Goal: Task Accomplishment & Management: Use online tool/utility

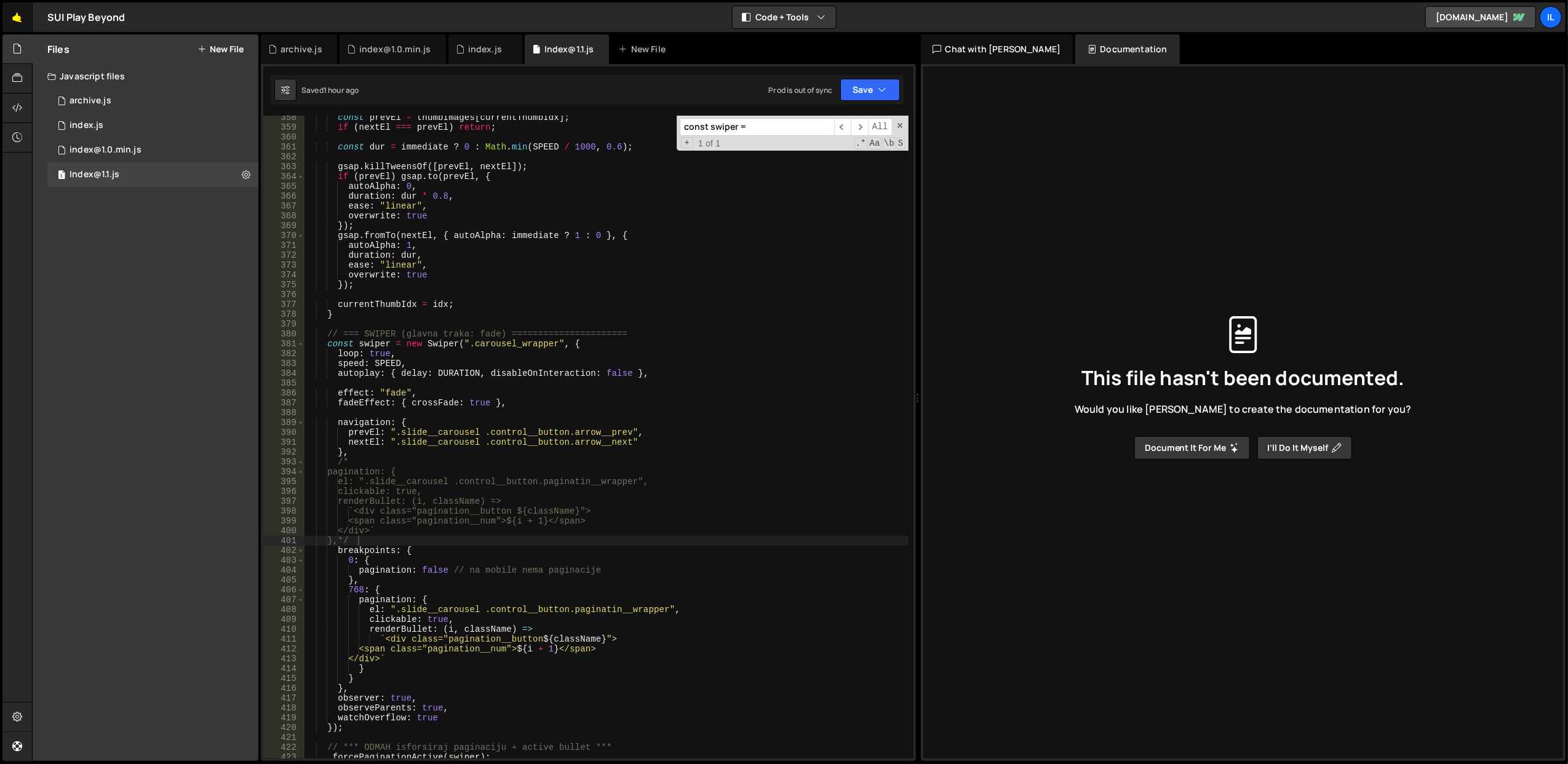
scroll to position [3527, 0]
click at [10, 31] on link "🤙" at bounding box center [17, 17] width 30 height 29
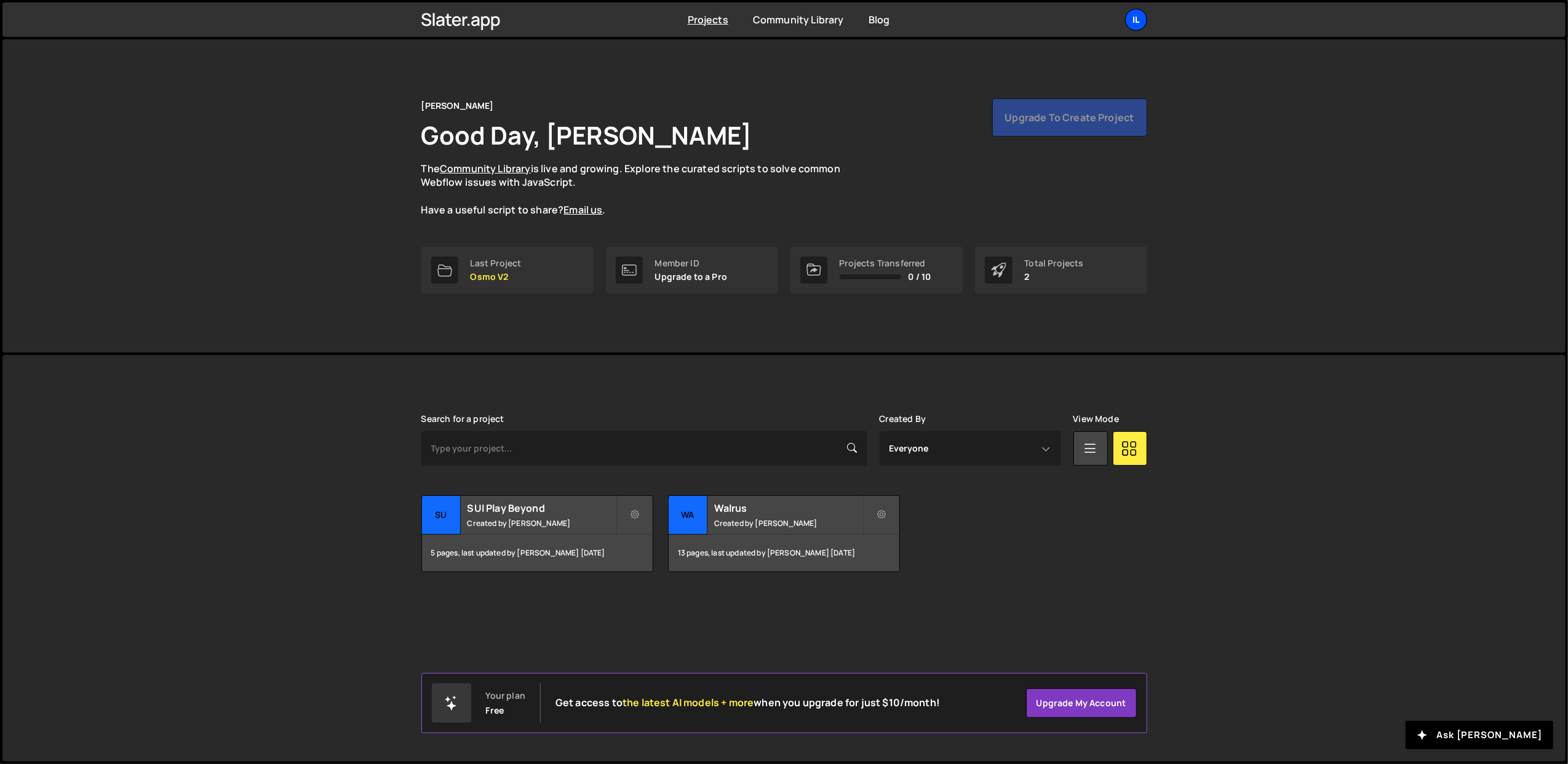
click at [1134, 21] on div "Il" at bounding box center [1136, 19] width 22 height 22
click at [1075, 138] on button "Logout" at bounding box center [1070, 137] width 153 height 22
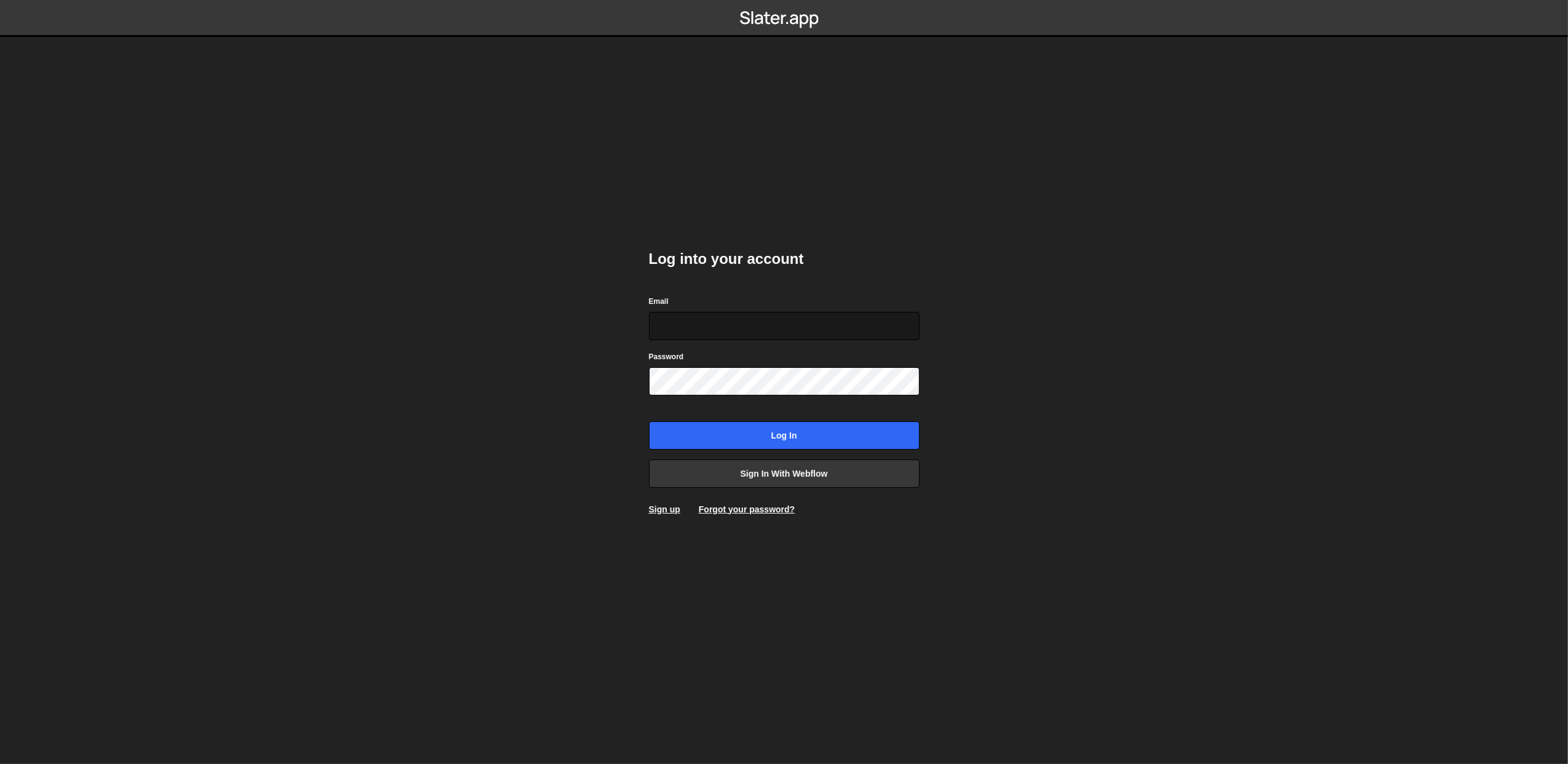
type input "[PERSON_NAME][EMAIL_ADDRESS][DOMAIN_NAME]"
click at [874, 328] on div "Log into your account Email lazar@akka.studio Password Log in Sign in with Webf…" at bounding box center [784, 382] width 270 height 303
click at [752, 465] on link "Sign in with Webflow" at bounding box center [784, 474] width 270 height 28
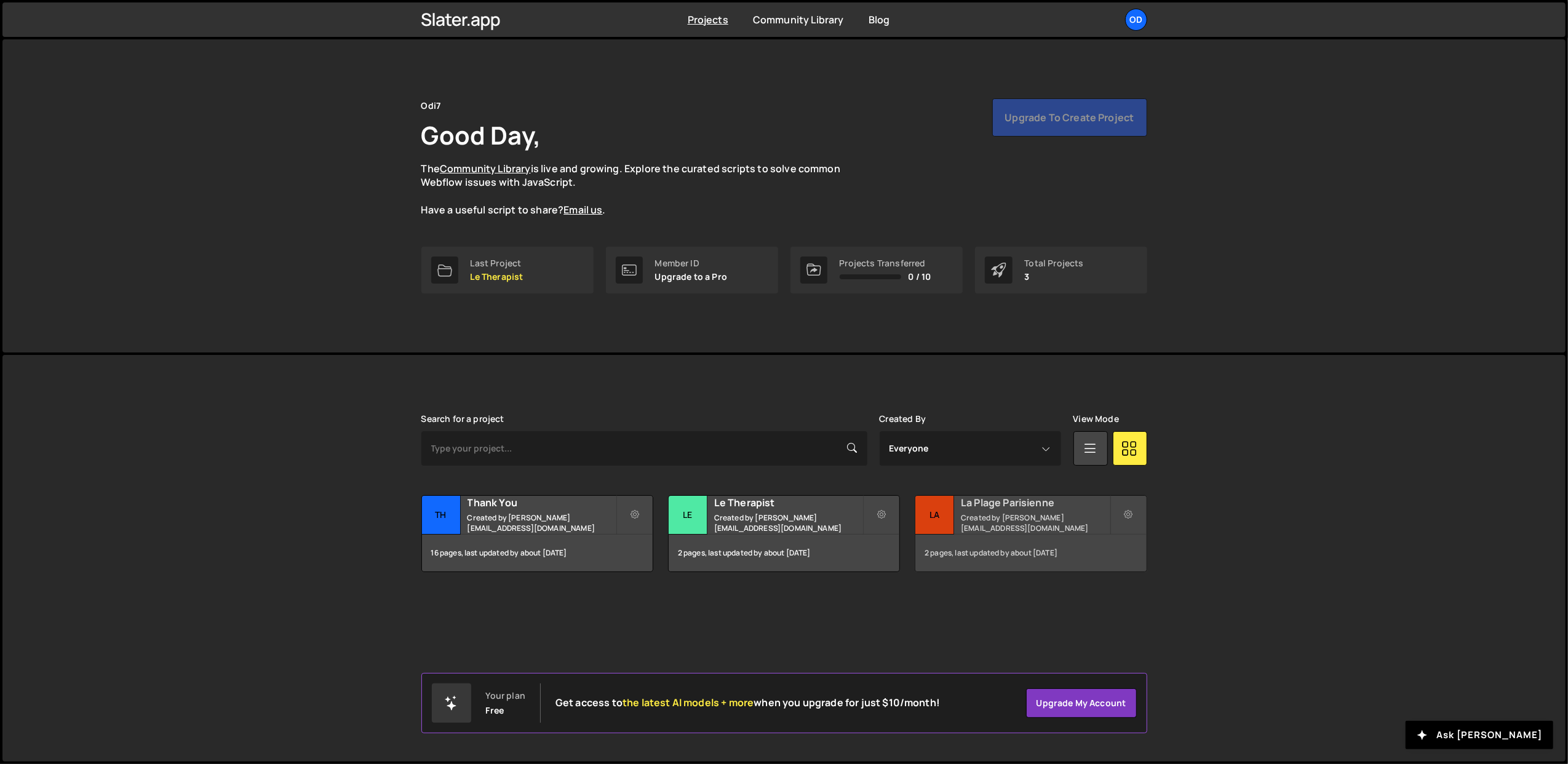
click at [995, 510] on h2 "La Plage Parisienne" at bounding box center [1034, 502] width 148 height 13
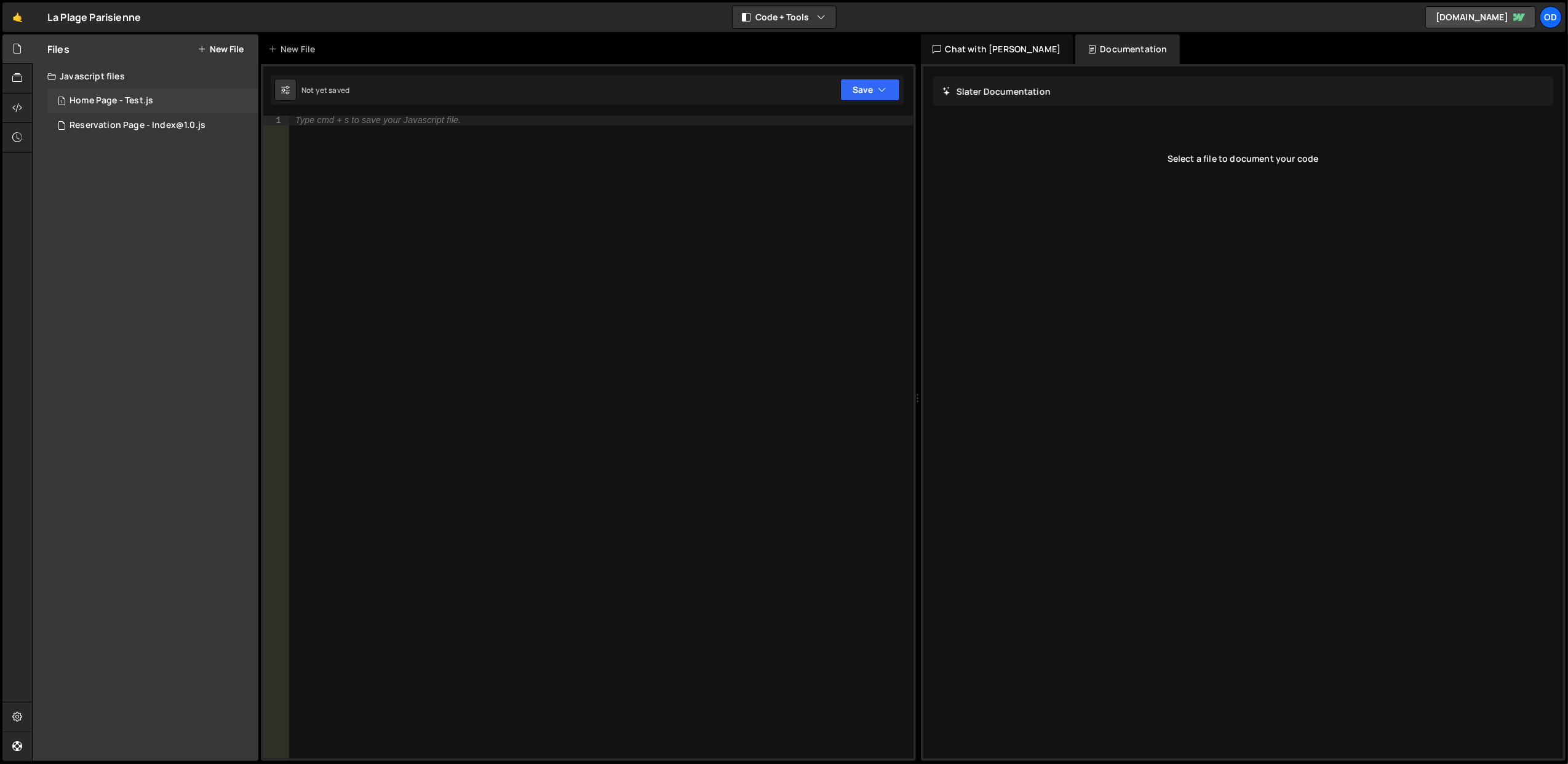
click at [122, 97] on div "Home Page - Test.js" at bounding box center [111, 101] width 84 height 11
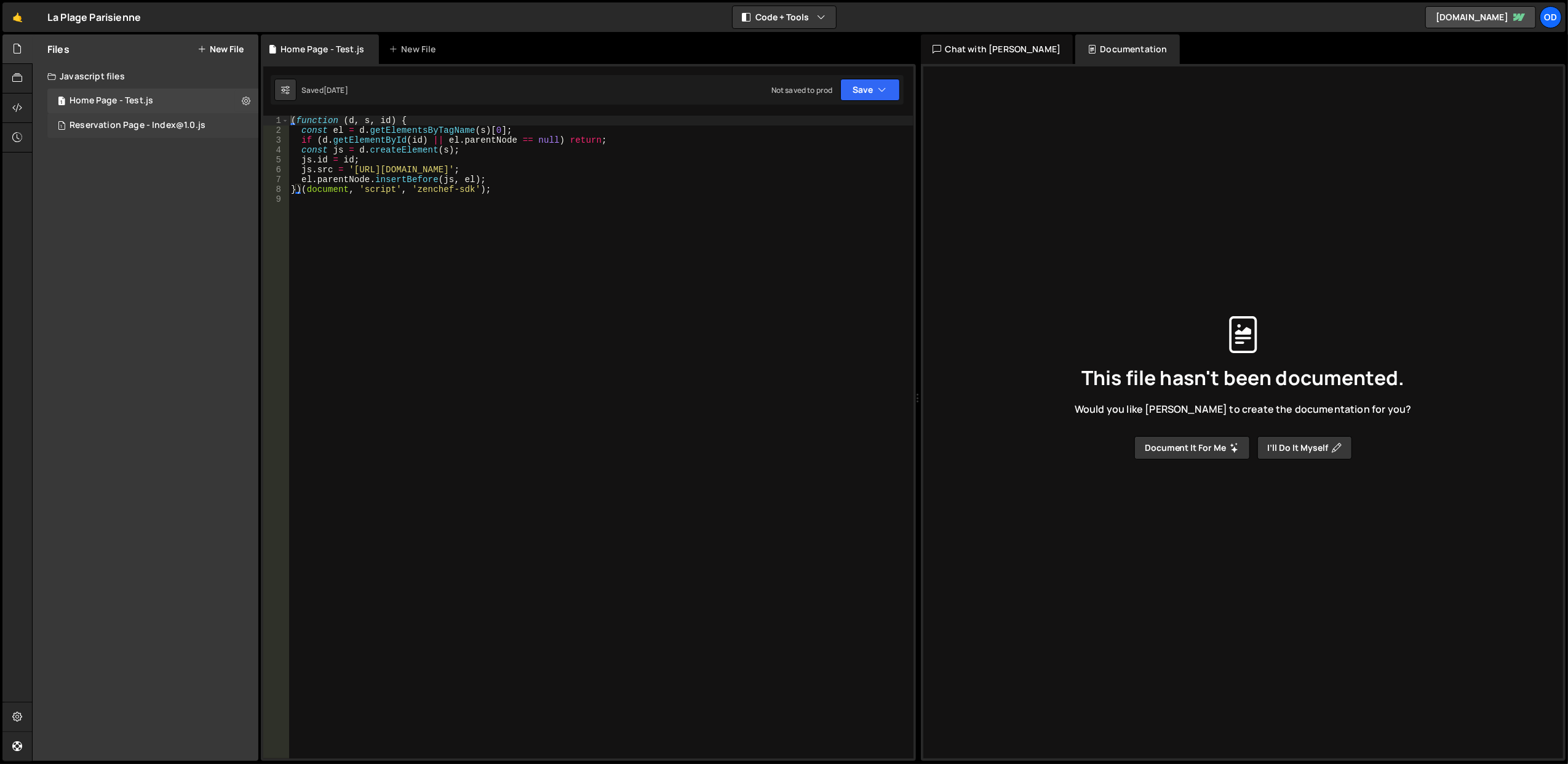
click at [148, 129] on div "Reservation Page - Index@1.0.js" at bounding box center [137, 125] width 136 height 11
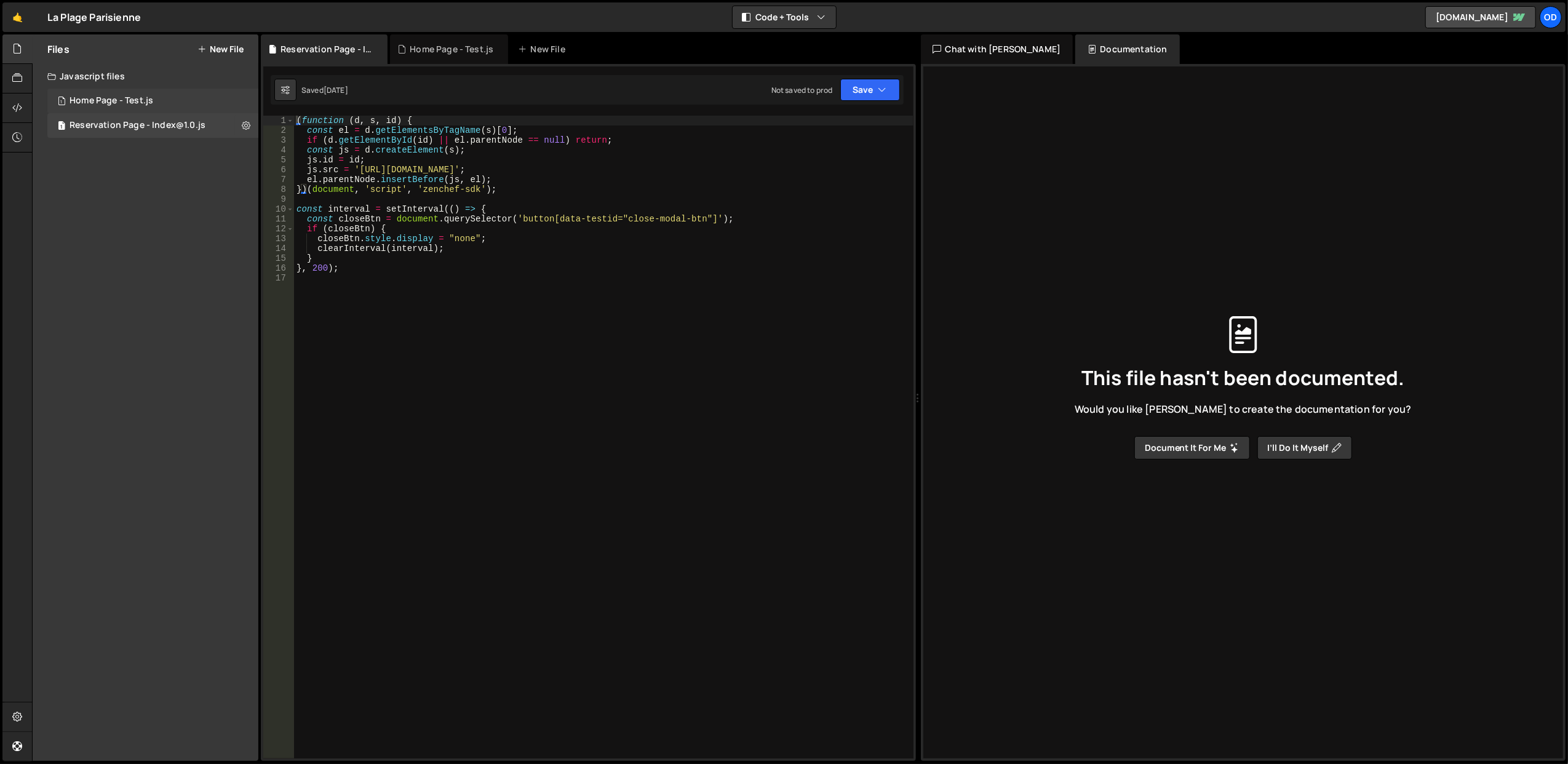
click at [174, 101] on div "1 Home Page - Test.js 0" at bounding box center [153, 101] width 211 height 24
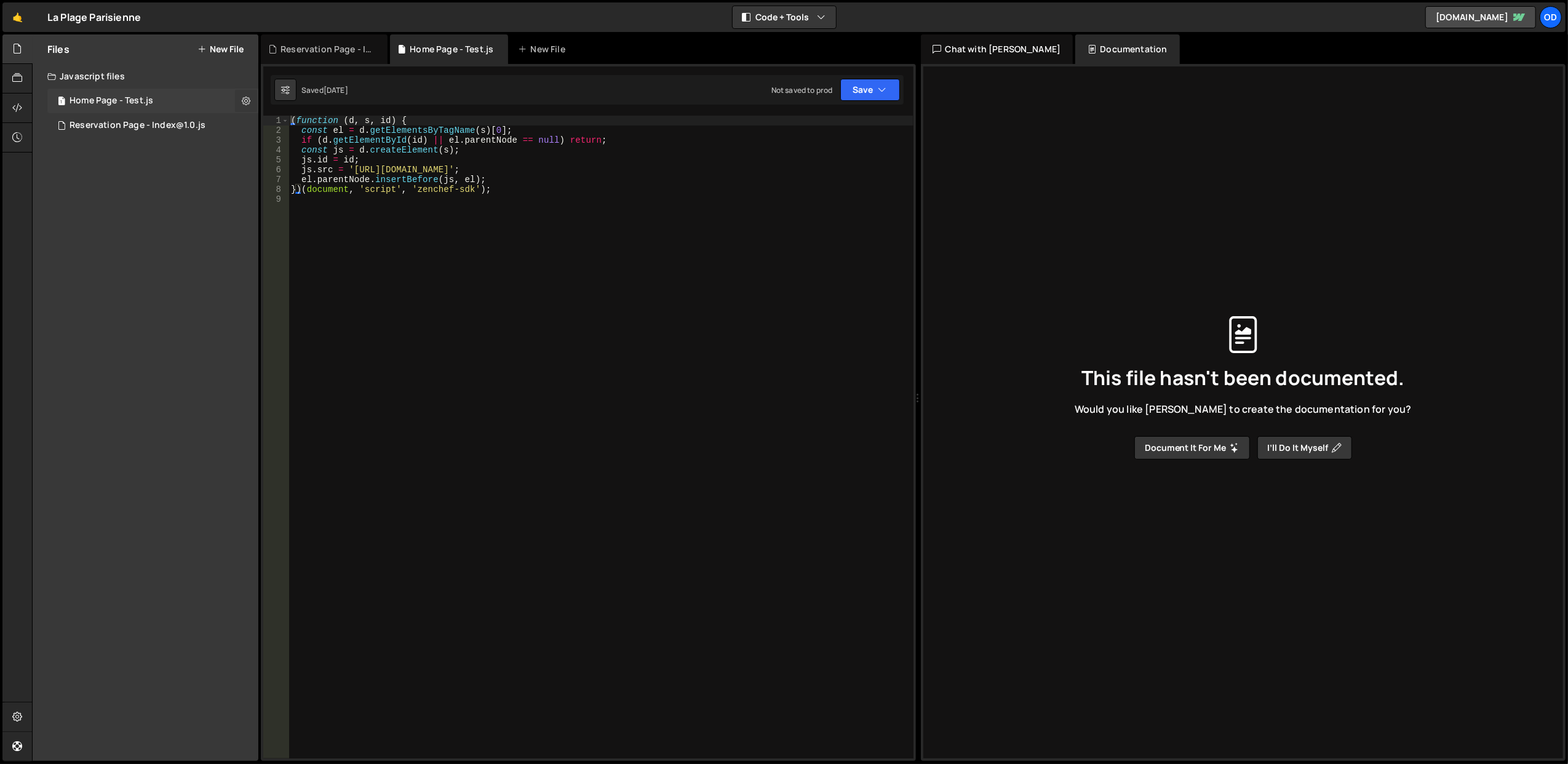
click at [246, 101] on icon at bounding box center [245, 101] width 8 height 12
type input "Home Page - Test"
radio input "true"
checkbox input "true"
click at [306, 162] on button "Edit External Scripts" at bounding box center [321, 151] width 120 height 24
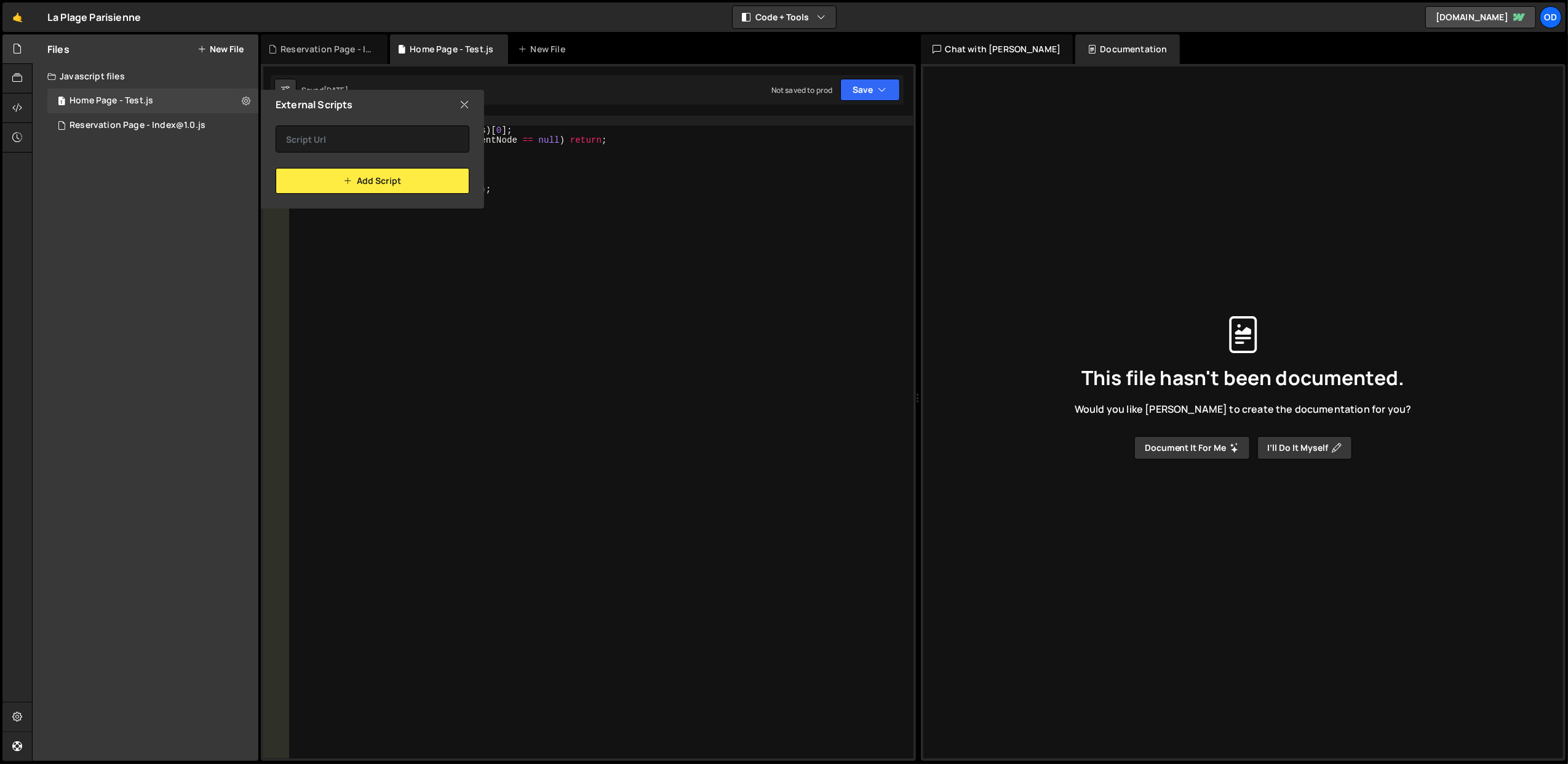
click at [461, 108] on icon at bounding box center [464, 104] width 10 height 13
checkbox input "false"
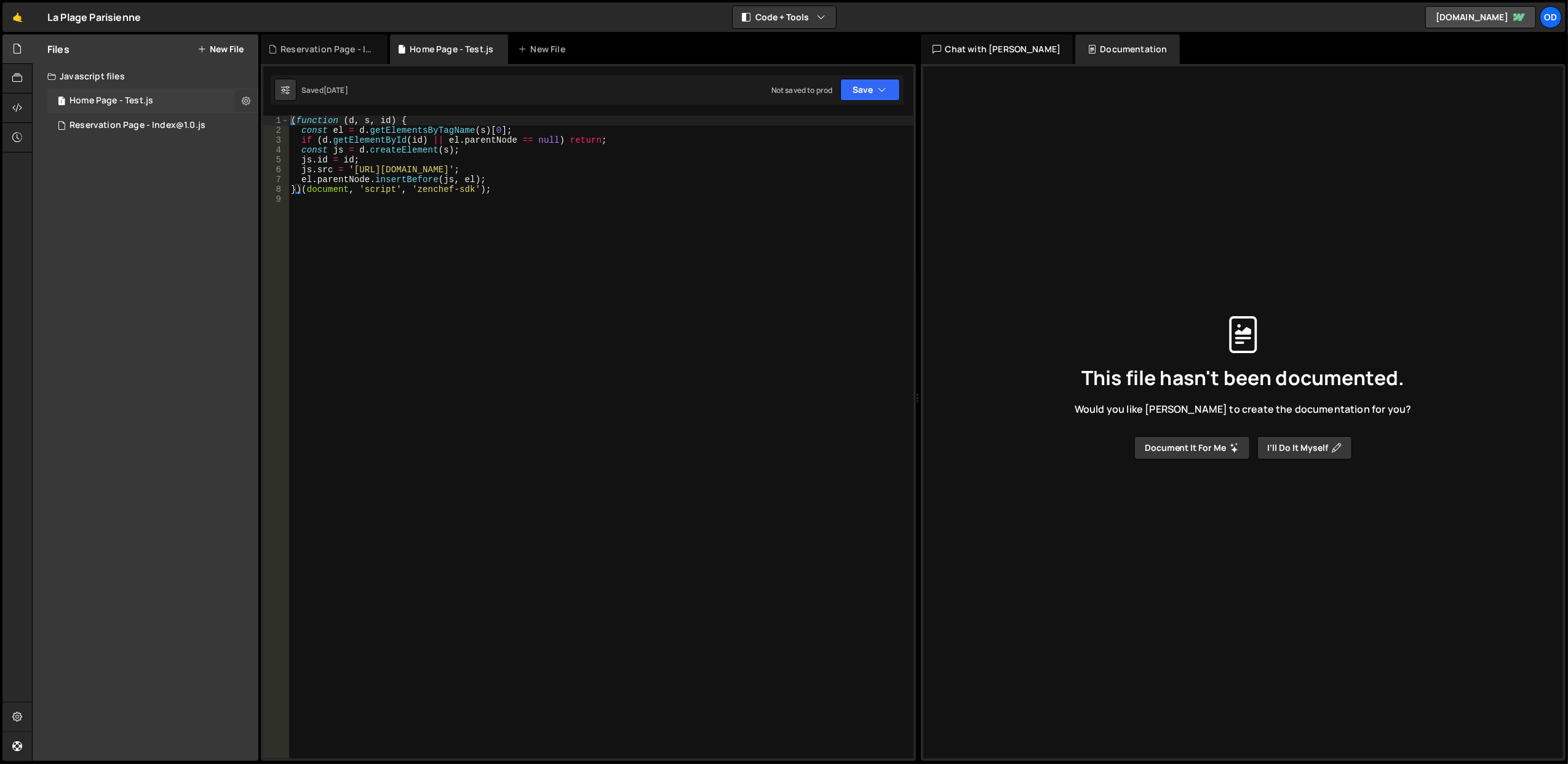
click at [245, 99] on icon at bounding box center [245, 101] width 8 height 12
type input "Home Page - Test"
radio input "true"
checkbox input "true"
click at [284, 126] on button "Edit File Settings" at bounding box center [321, 127] width 120 height 24
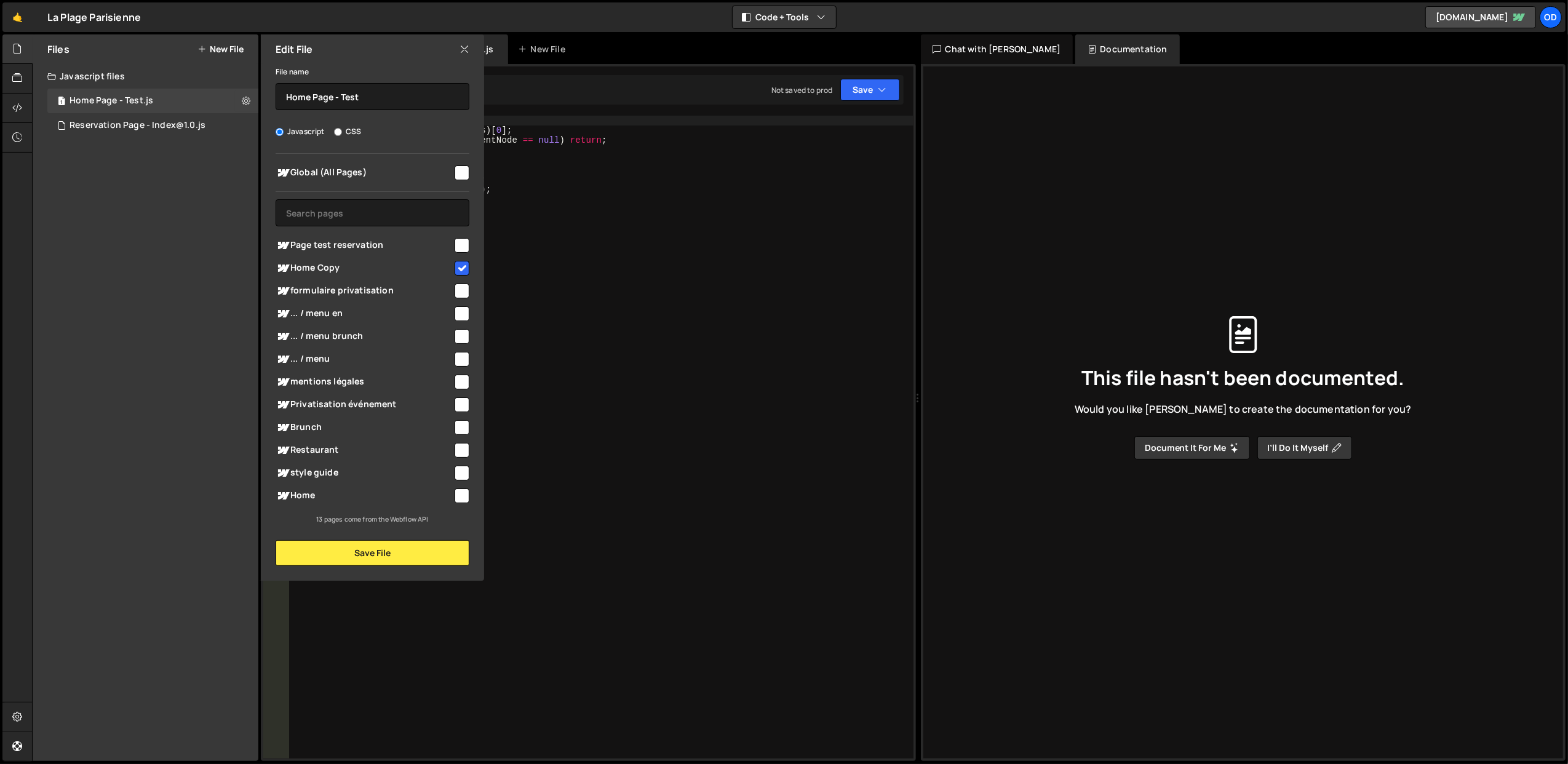
click at [470, 45] on div "Edit File" at bounding box center [372, 49] width 223 height 29
click at [465, 45] on icon at bounding box center [464, 49] width 10 height 13
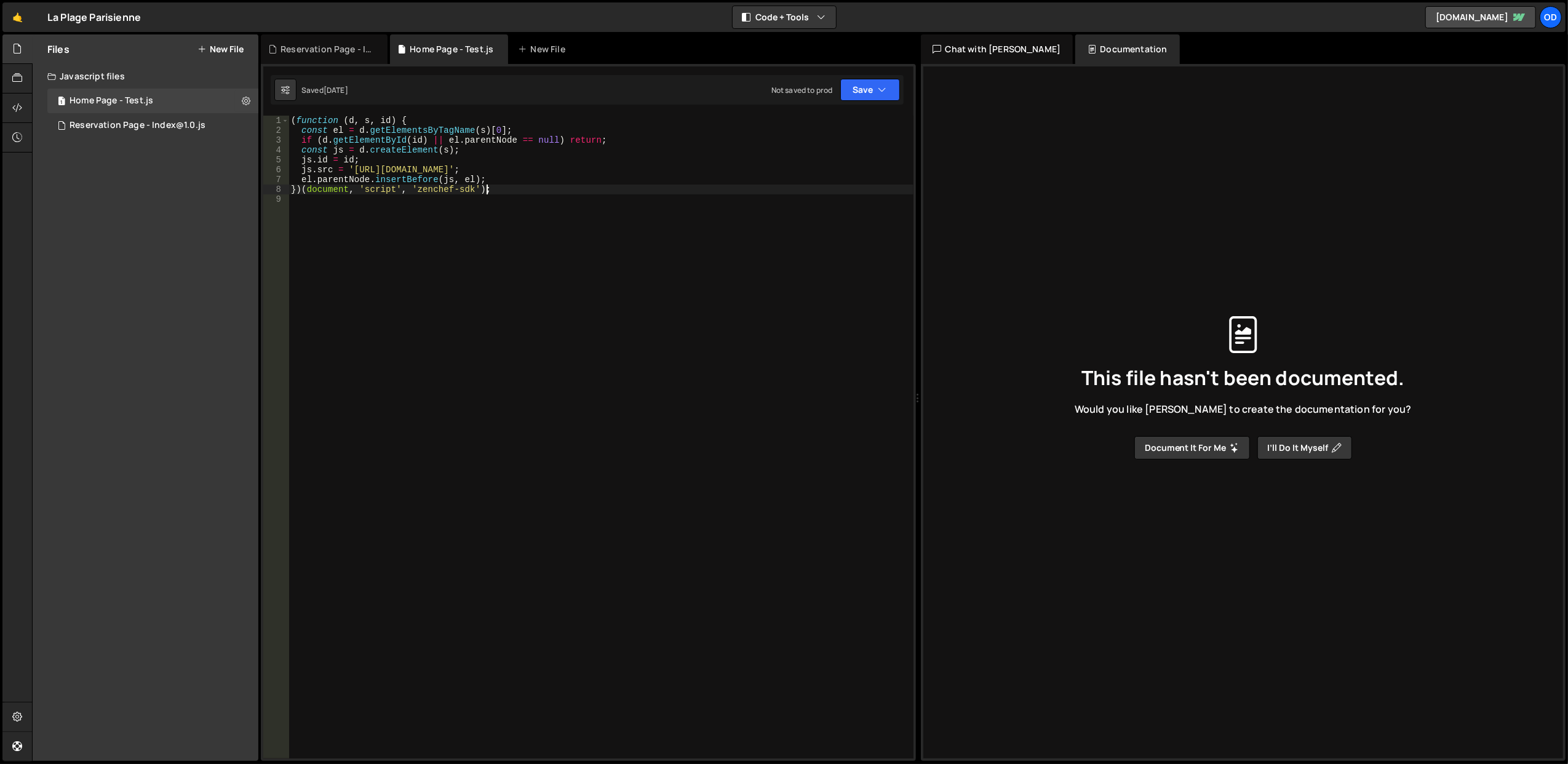
drag, startPoint x: 571, startPoint y: 185, endPoint x: 540, endPoint y: 185, distance: 31.0
click at [540, 185] on div "( function ( d , s , id ) { const el = d . getElementsByTagName ( s ) [ 0 ] ; i…" at bounding box center [600, 447] width 625 height 663
drag, startPoint x: 477, startPoint y: 170, endPoint x: 550, endPoint y: 188, distance: 75.2
click at [550, 188] on div "( function ( d , s , id ) { const el = d . getElementsByTagName ( s ) [ 0 ] ; i…" at bounding box center [600, 447] width 625 height 663
click at [466, 192] on div "( function ( d , s , id ) { const el = d . getElementsByTagName ( s ) [ 0 ] ; i…" at bounding box center [600, 447] width 625 height 663
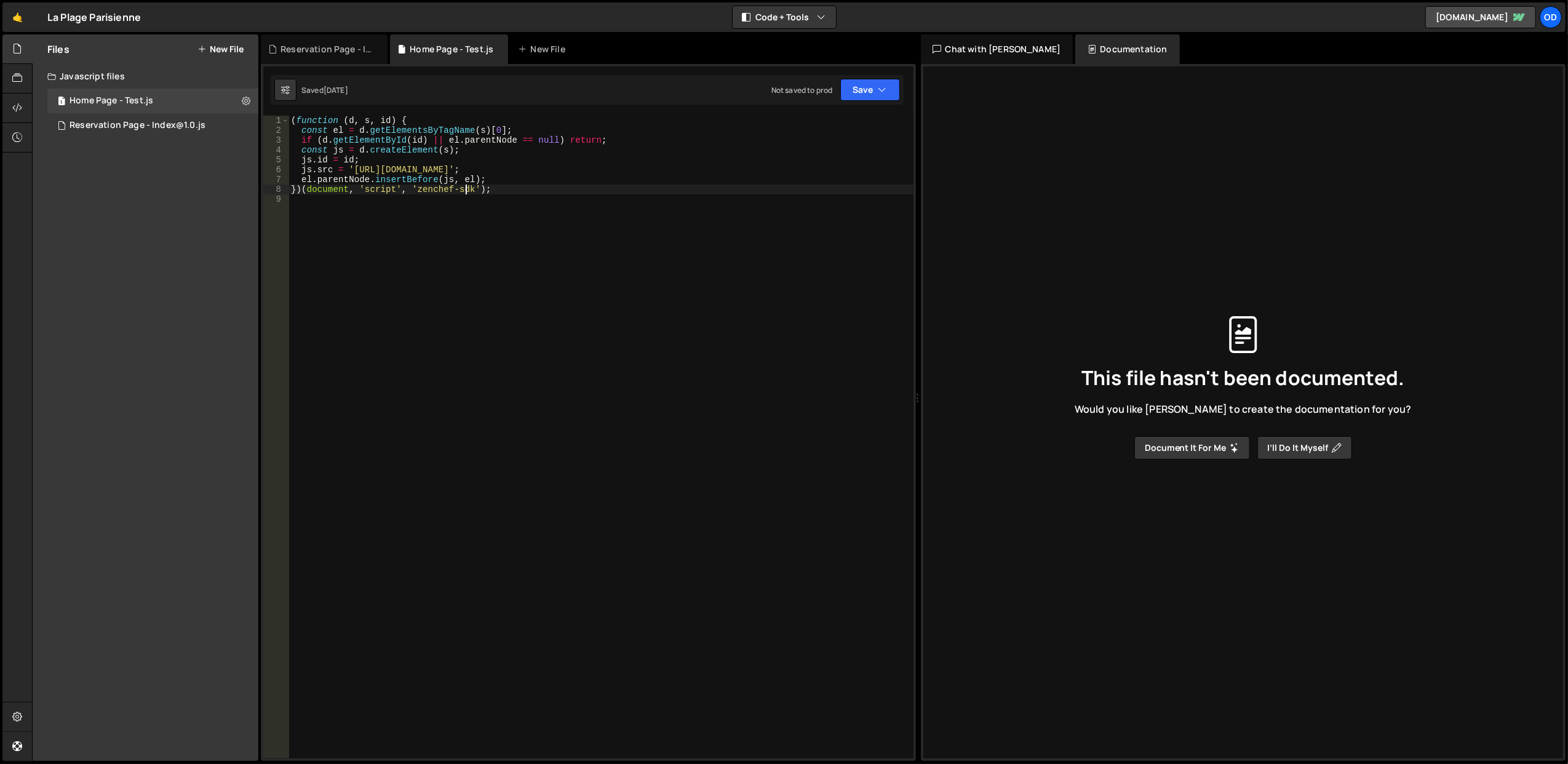
click at [466, 192] on div "( function ( d , s , id ) { const el = d . getElementsByTagName ( s ) [ 0 ] ; i…" at bounding box center [600, 447] width 625 height 663
click at [493, 158] on div "( function ( d , s , id ) { const el = d . getElementsByTagName ( s ) [ 0 ] ; i…" at bounding box center [600, 447] width 625 height 663
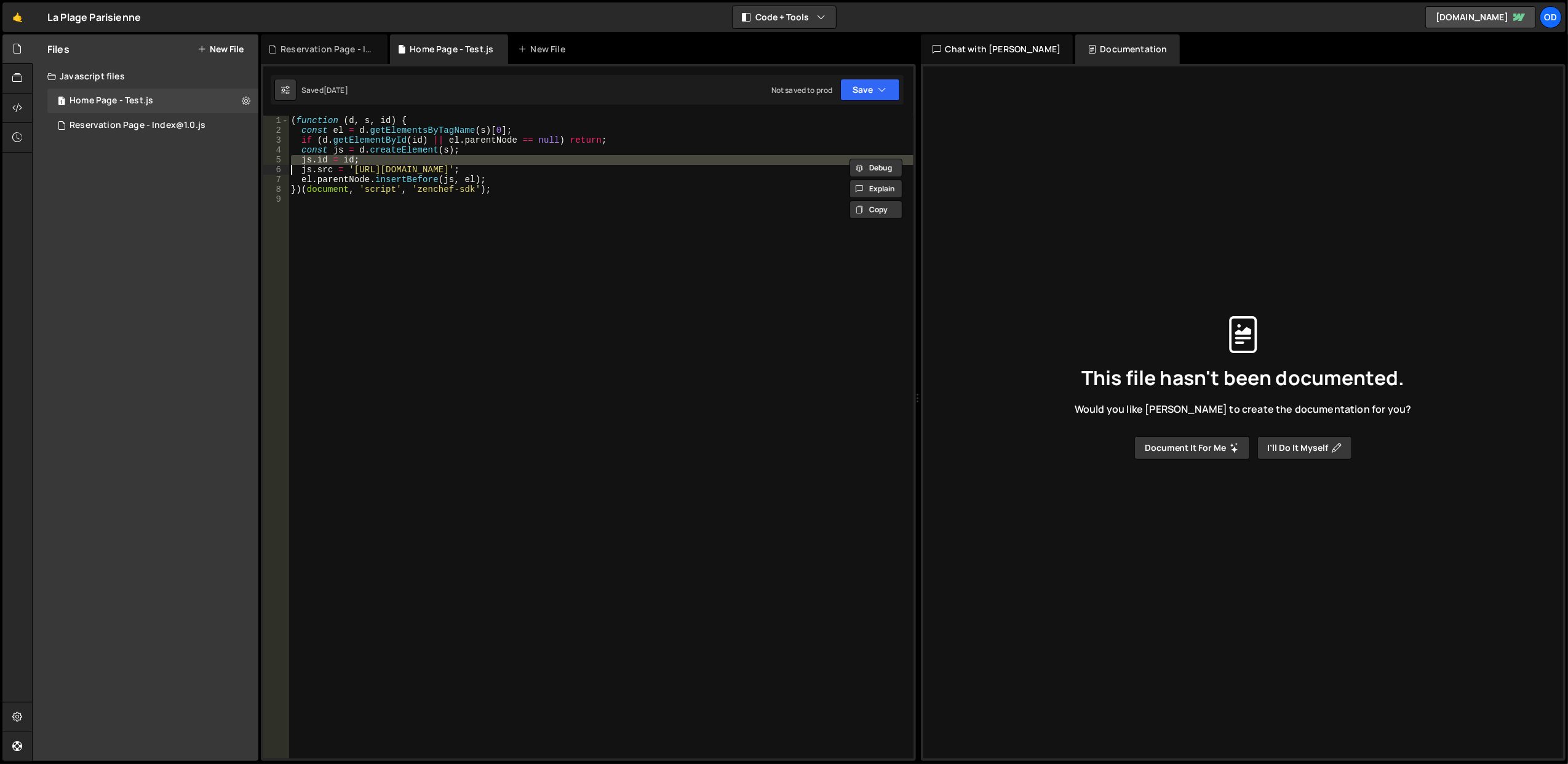
click at [503, 170] on div "( function ( d , s , id ) { const el = d . getElementsByTagName ( s ) [ 0 ] ; i…" at bounding box center [600, 447] width 625 height 663
click at [530, 183] on div "( function ( d , s , id ) { const el = d . getElementsByTagName ( s ) [ 0 ] ; i…" at bounding box center [600, 447] width 625 height 663
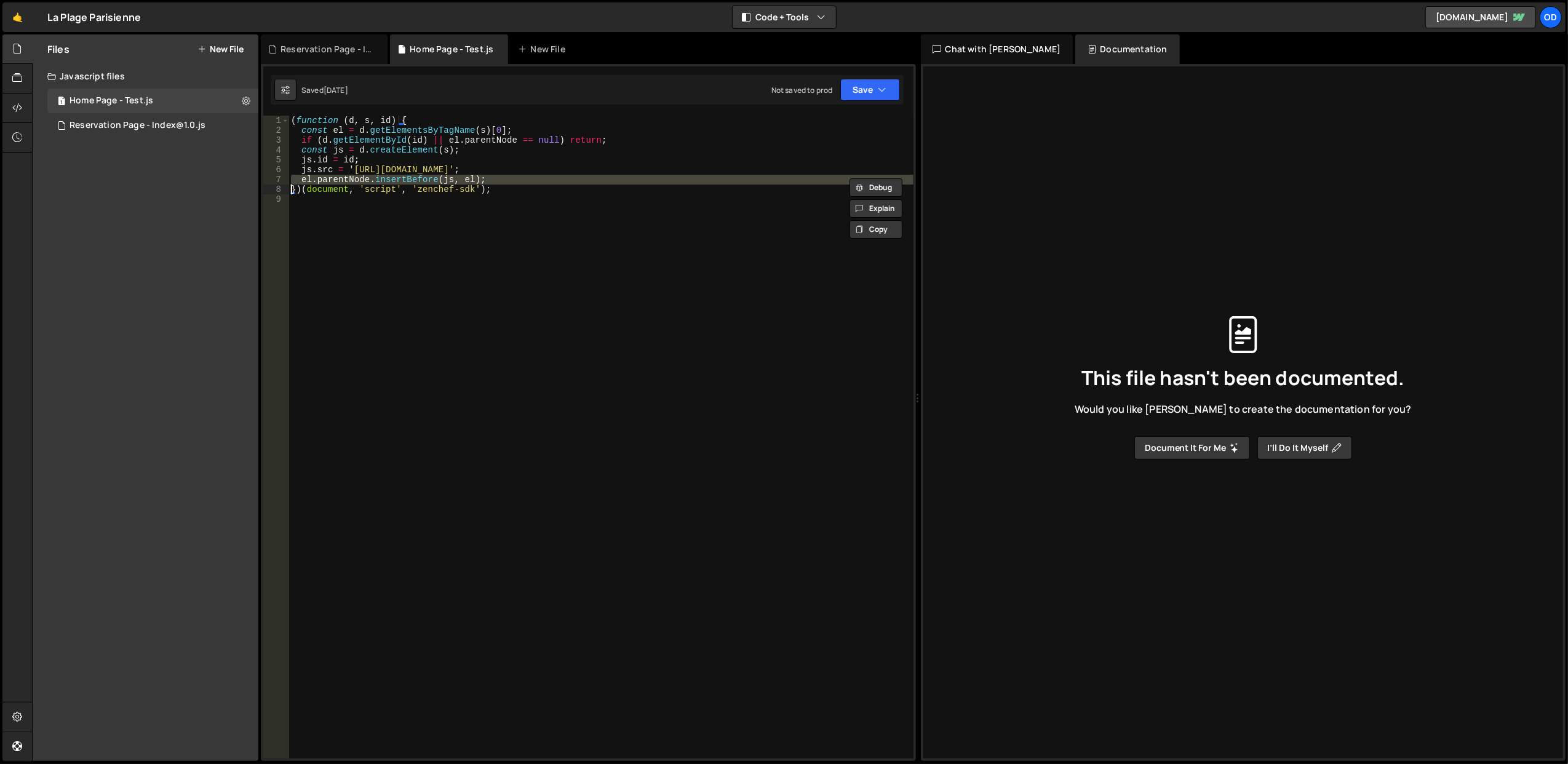
click at [535, 193] on div "( function ( d , s , id ) { const el = d . getElementsByTagName ( s ) [ 0 ] ; i…" at bounding box center [600, 447] width 625 height 663
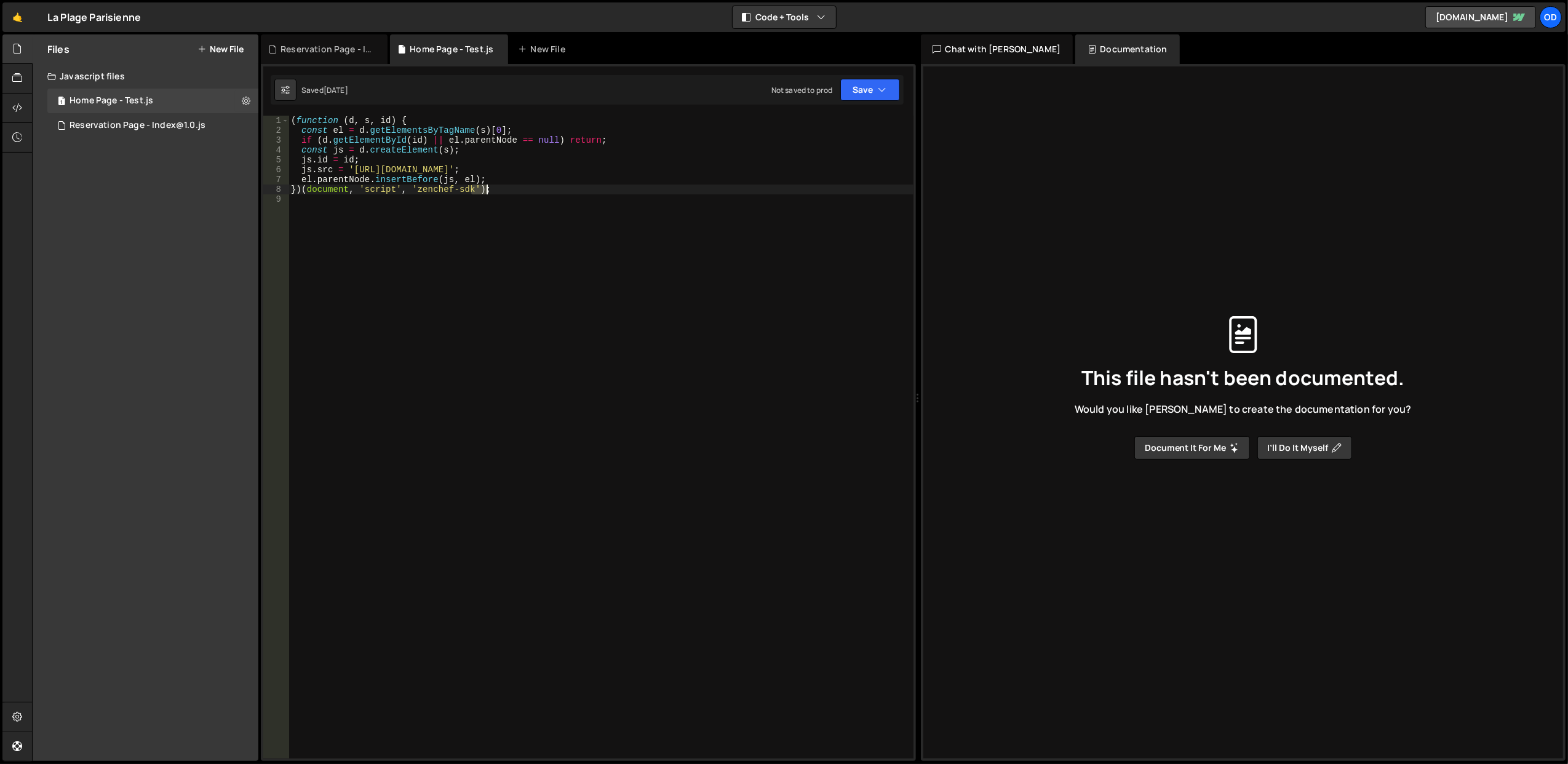
click at [535, 193] on div "( function ( d , s , id ) { const el = d . getElementsByTagName ( s ) [ 0 ] ; i…" at bounding box center [600, 447] width 625 height 663
click at [528, 178] on div "( function ( d , s , id ) { const el = d . getElementsByTagName ( s ) [ 0 ] ; i…" at bounding box center [600, 447] width 625 height 663
click at [496, 174] on div "( function ( d , s , id ) { const el = d . getElementsByTagName ( s ) [ 0 ] ; i…" at bounding box center [600, 447] width 625 height 663
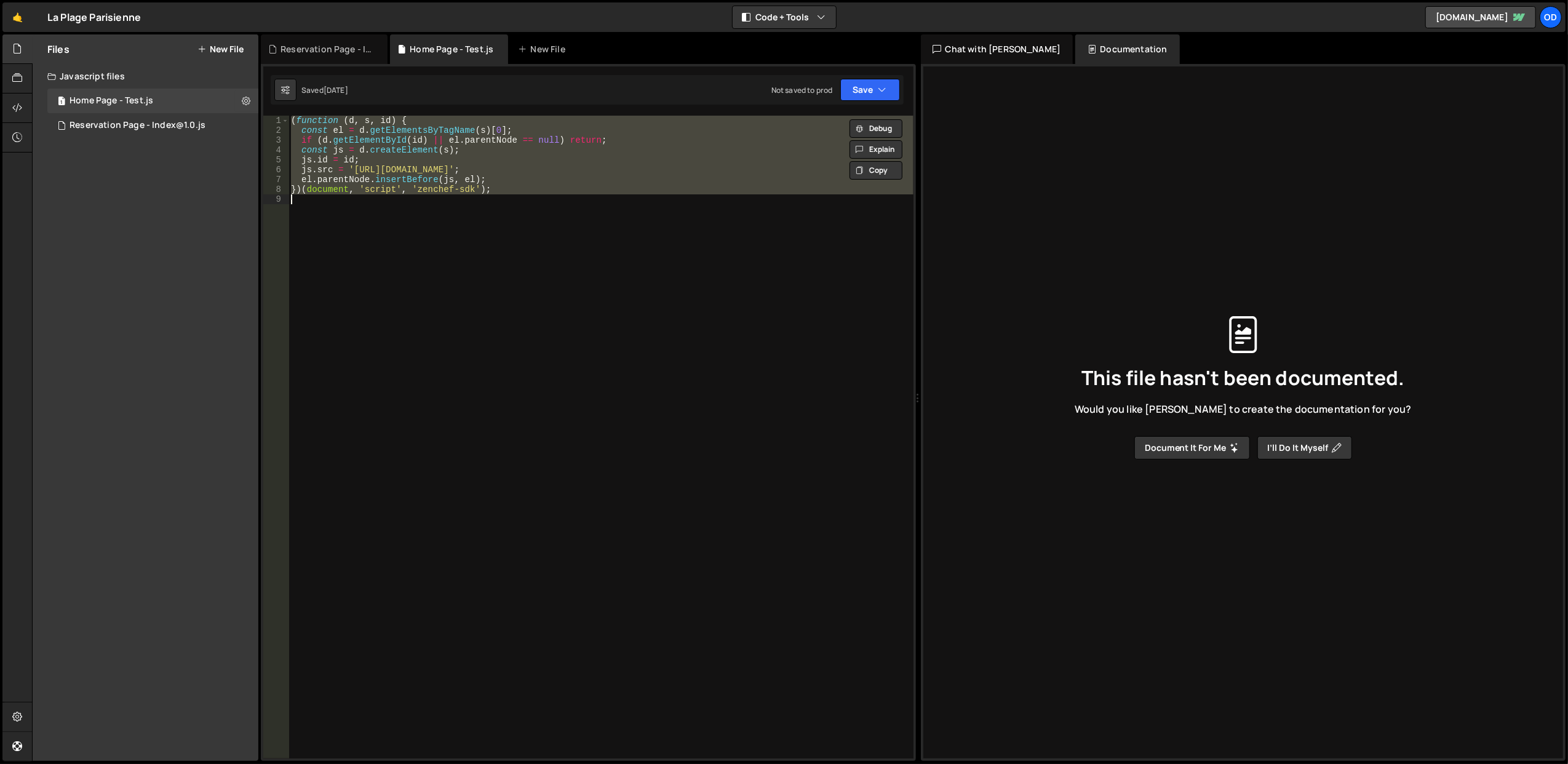
click at [544, 175] on div "( function ( d , s , id ) { const el = d . getElementsByTagName ( s ) [ 0 ] ; i…" at bounding box center [600, 436] width 624 height 643
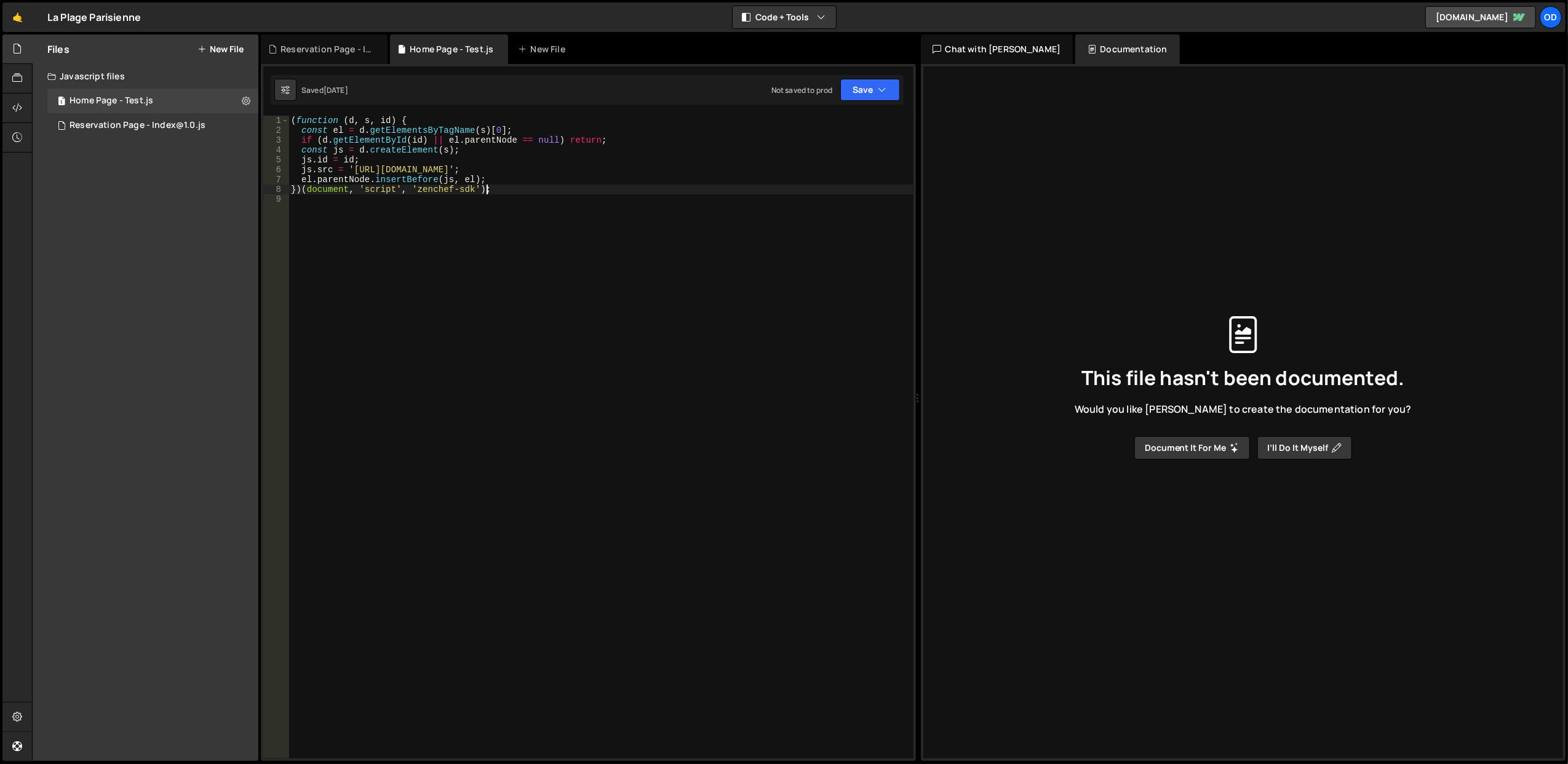
click at [552, 190] on div "( function ( d , s , id ) { const el = d . getElementsByTagName ( s ) [ 0 ] ; i…" at bounding box center [600, 447] width 625 height 663
click at [552, 190] on div "( function ( d , s , id ) { const el = d . getElementsByTagName ( s ) [ 0 ] ; i…" at bounding box center [600, 436] width 624 height 643
click at [549, 190] on div "( function ( d , s , id ) { const el = d . getElementsByTagName ( s ) [ 0 ] ; i…" at bounding box center [600, 447] width 625 height 663
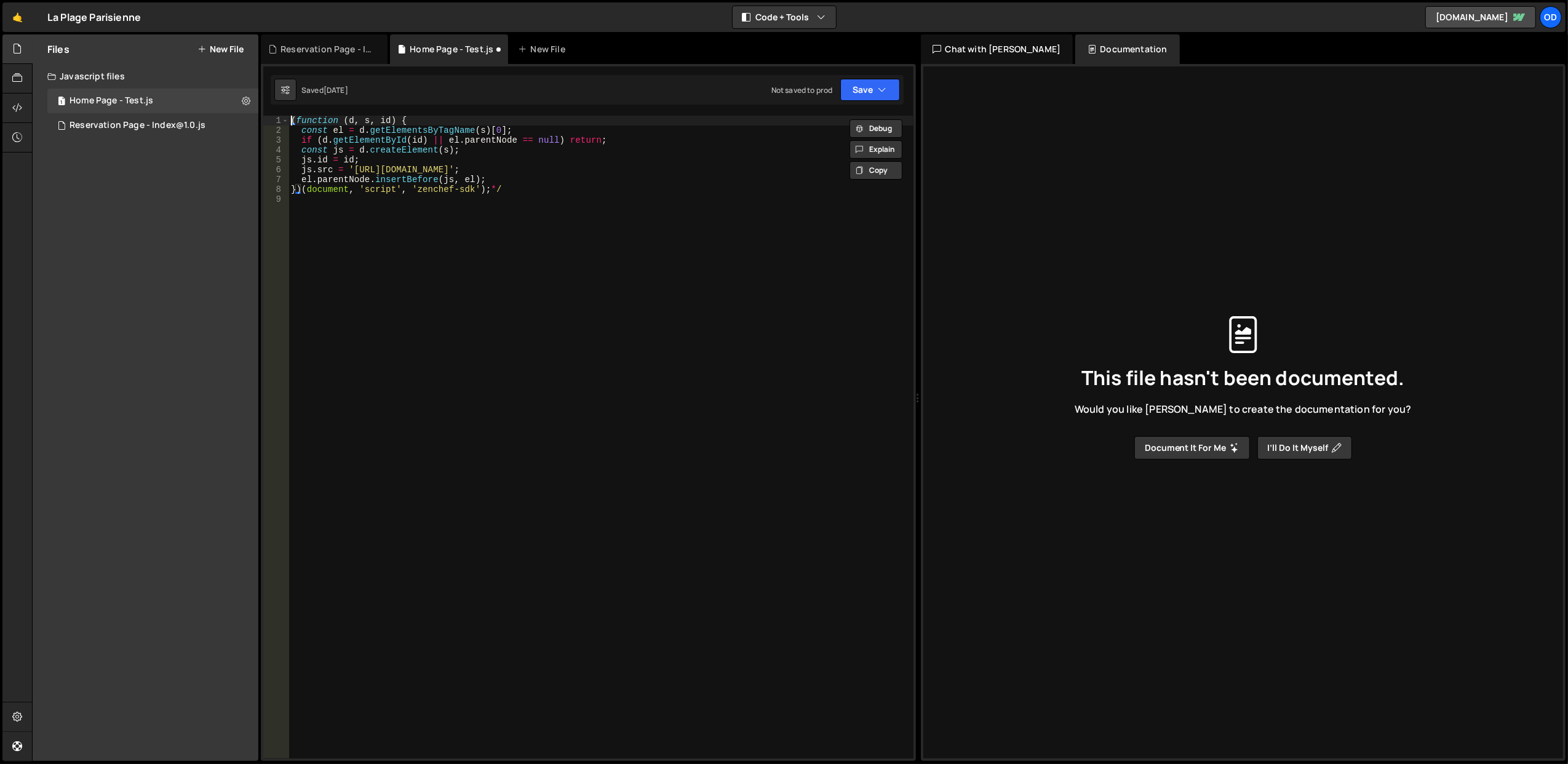
type textarea "(function (d, s, id) {"
type textarea "})(document, 'script', 'zenchef-sdk');*/"
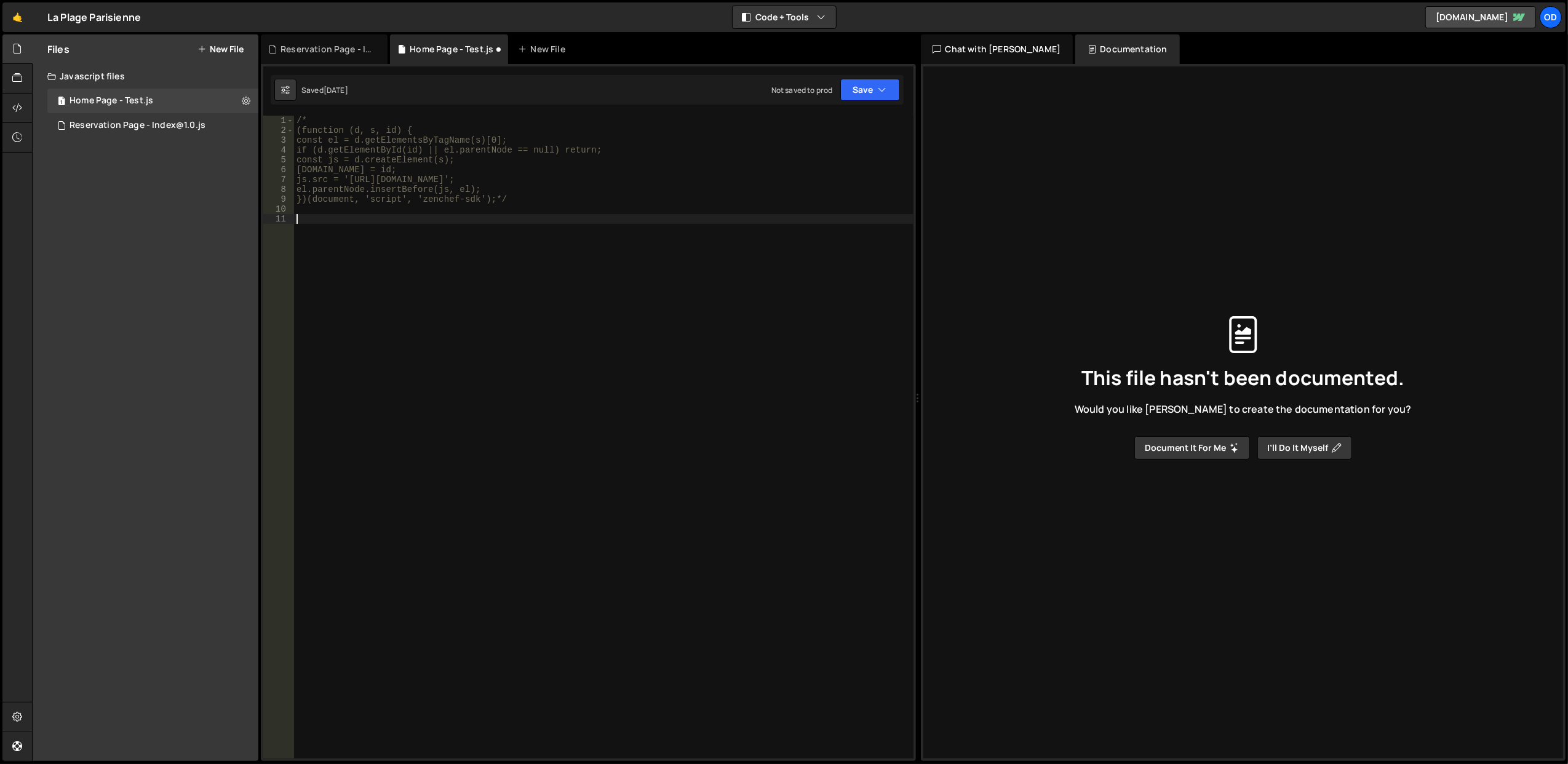
paste textarea "</script>"
type textarea "</script>"
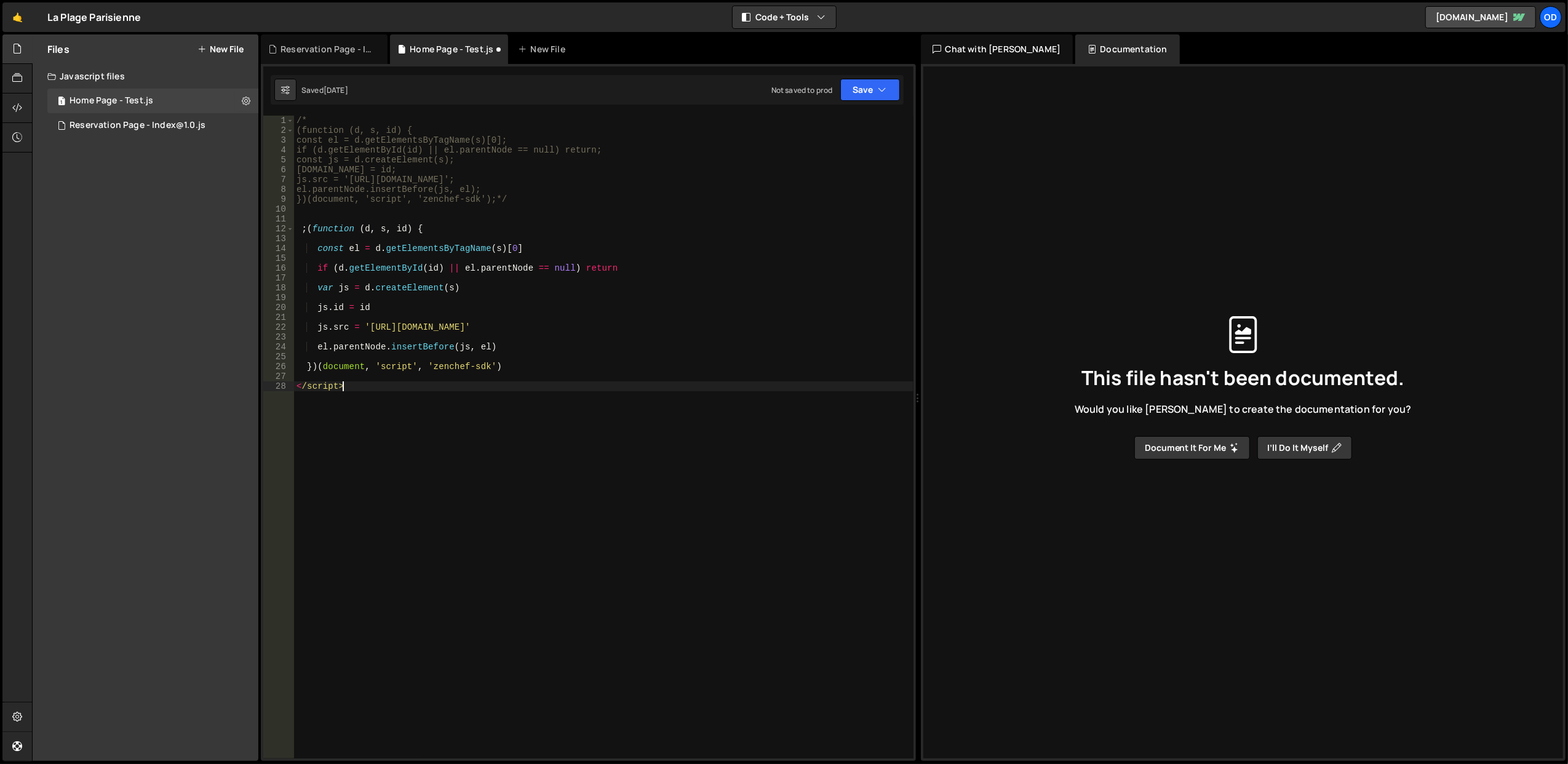
click at [336, 385] on div "/* (function (d, s, id) { const el = d.getElementsByTagName(s)[0]; if (d.getEle…" at bounding box center [604, 447] width 620 height 663
click at [621, 215] on div "/* (function (d, s, id) { const el = d.getElementsByTagName(s)[0]; if (d.getEle…" at bounding box center [604, 447] width 620 height 663
click at [888, 90] on button "Save" at bounding box center [870, 90] width 60 height 22
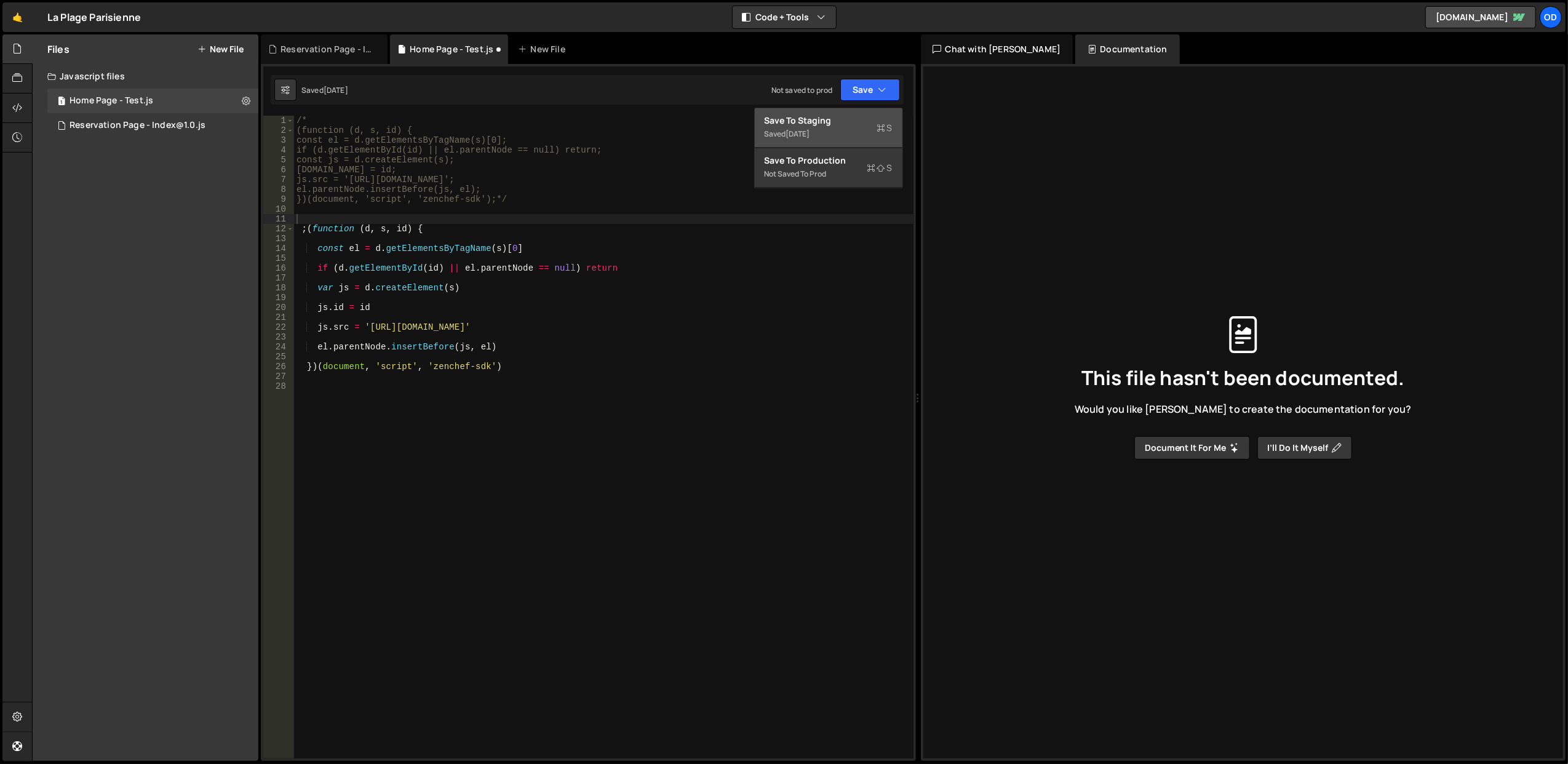
click at [865, 129] on div "Saved 1 month ago" at bounding box center [829, 134] width 128 height 15
click at [481, 212] on div "/* (function (d, s, id) { const el = d.getElementsByTagName(s)[0]; if (d.getEle…" at bounding box center [604, 447] width 620 height 663
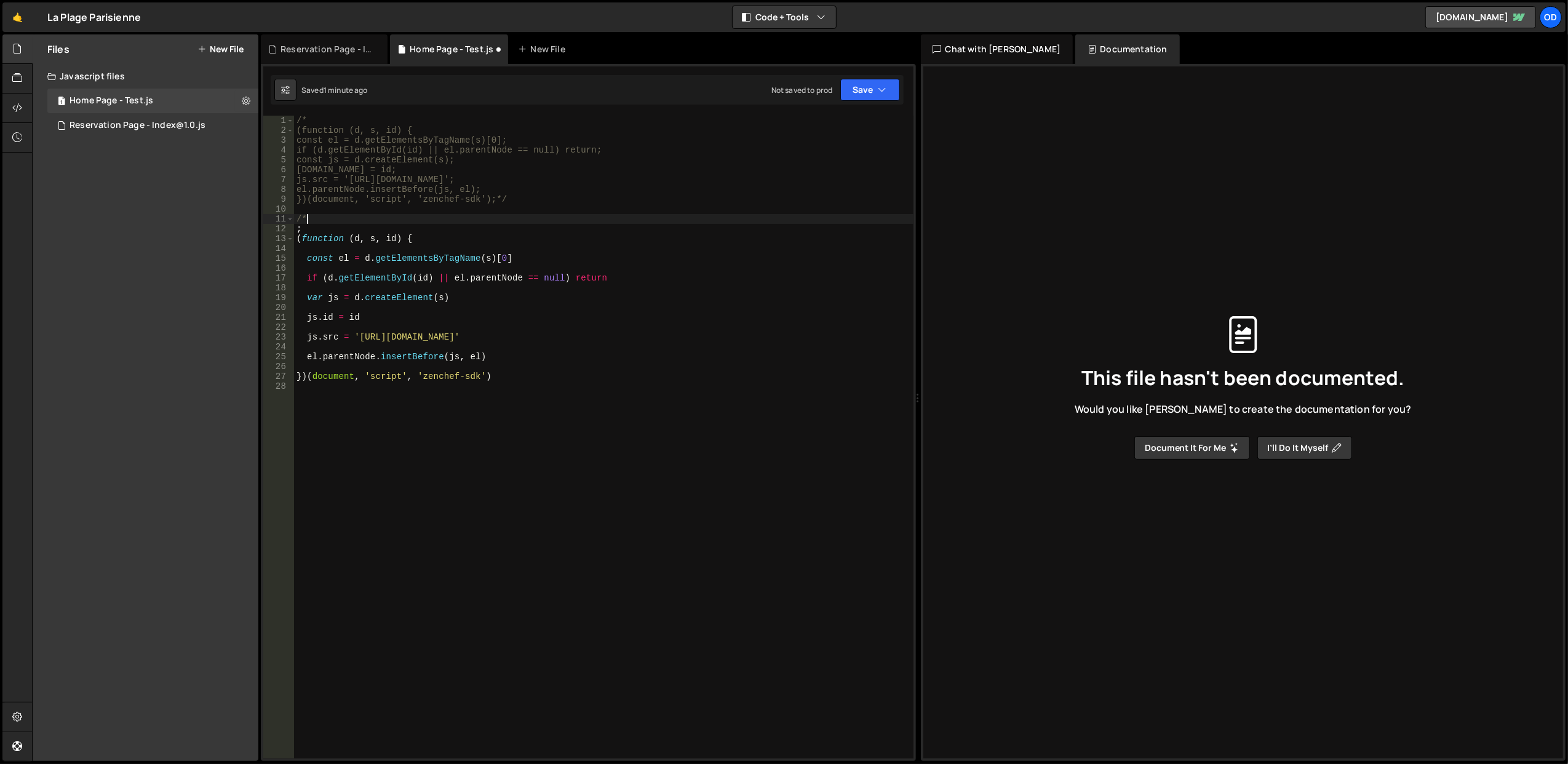
type textarea "})(document, 'script', 'zenchef-sdk')"
type textarea "*/"
click at [879, 92] on icon "button" at bounding box center [882, 90] width 8 height 12
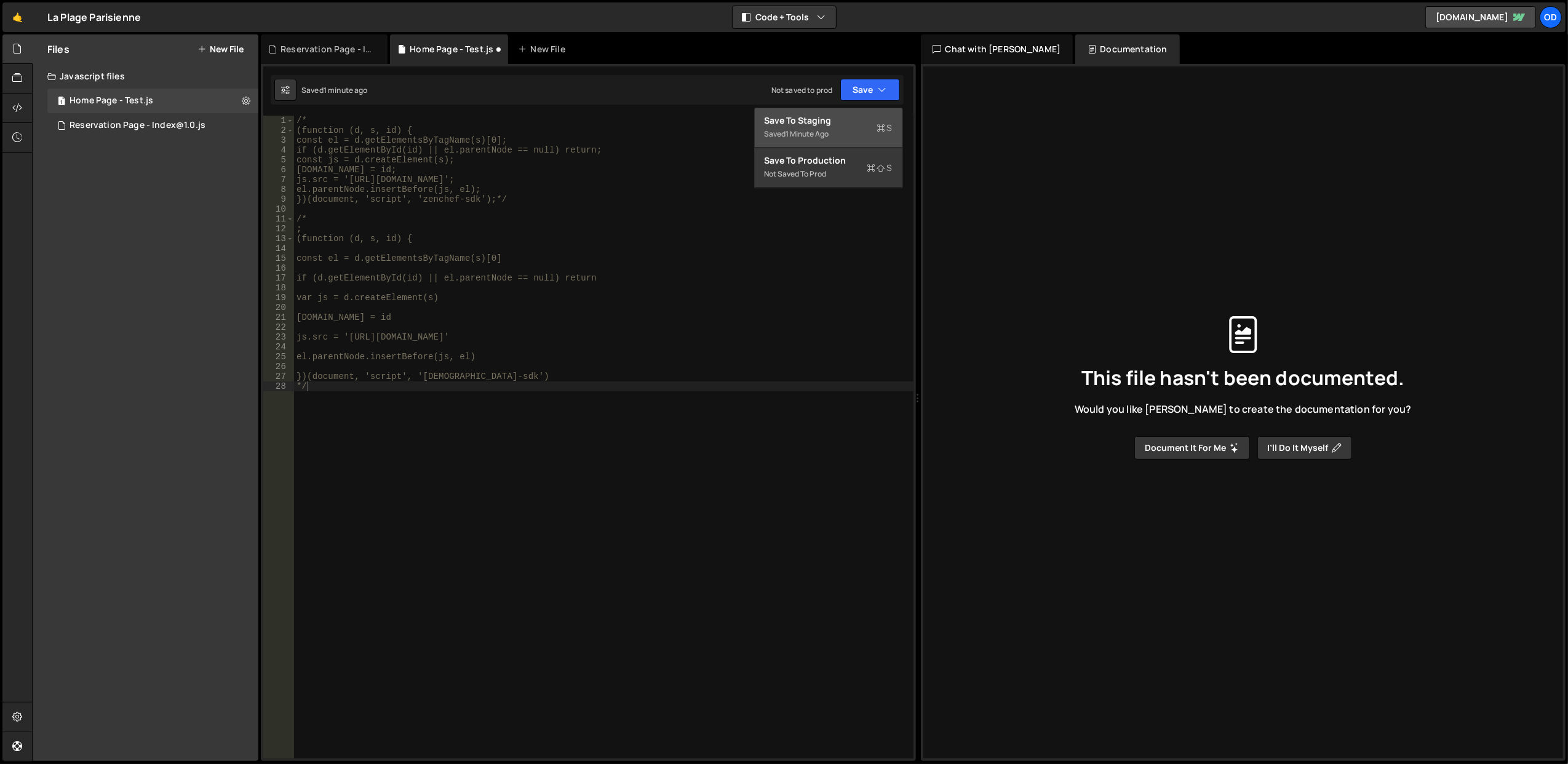
click at [865, 115] on div "Save to Staging S" at bounding box center [829, 120] width 128 height 12
